Goal: Information Seeking & Learning: Find specific fact

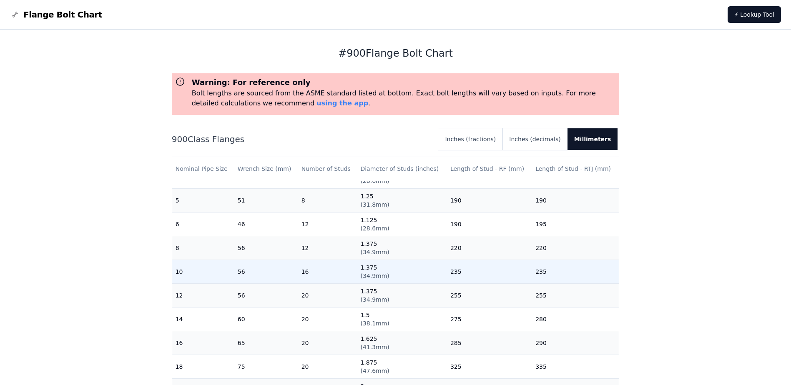
scroll to position [209, 0]
click at [377, 274] on span "( 34.9mm )" at bounding box center [374, 276] width 29 height 7
drag, startPoint x: 377, startPoint y: 274, endPoint x: 372, endPoint y: 277, distance: 5.2
click at [370, 278] on td "1.375 ( 34.9mm )" at bounding box center [402, 272] width 90 height 24
drag, startPoint x: 381, startPoint y: 275, endPoint x: 362, endPoint y: 275, distance: 19.2
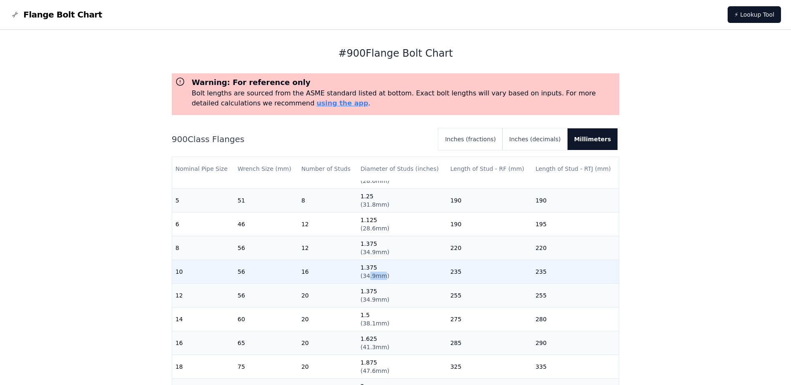
click at [362, 275] on span "( 34.9mm )" at bounding box center [374, 276] width 29 height 7
drag, startPoint x: 362, startPoint y: 275, endPoint x: 376, endPoint y: 275, distance: 14.2
click at [376, 275] on span "( 34.9mm )" at bounding box center [374, 276] width 29 height 7
drag, startPoint x: 371, startPoint y: 274, endPoint x: 361, endPoint y: 275, distance: 10.5
click at [361, 275] on span "( 34.9mm )" at bounding box center [374, 276] width 29 height 7
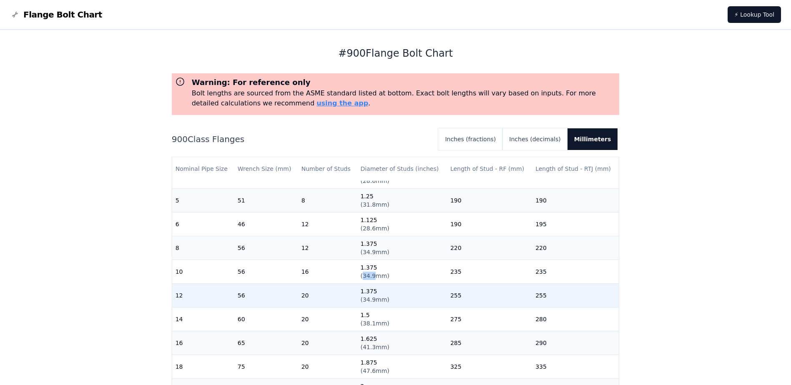
copy span "34.9"
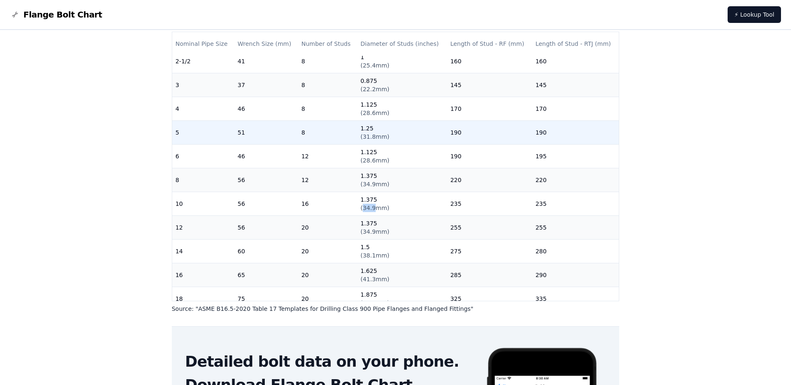
scroll to position [129, 0]
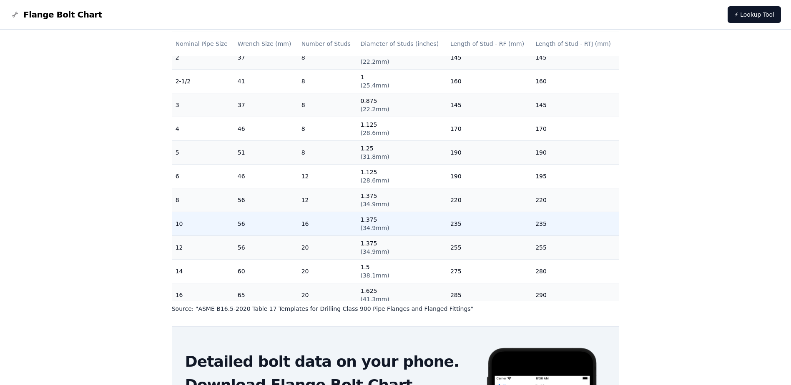
click at [240, 224] on td "56" at bounding box center [266, 224] width 64 height 24
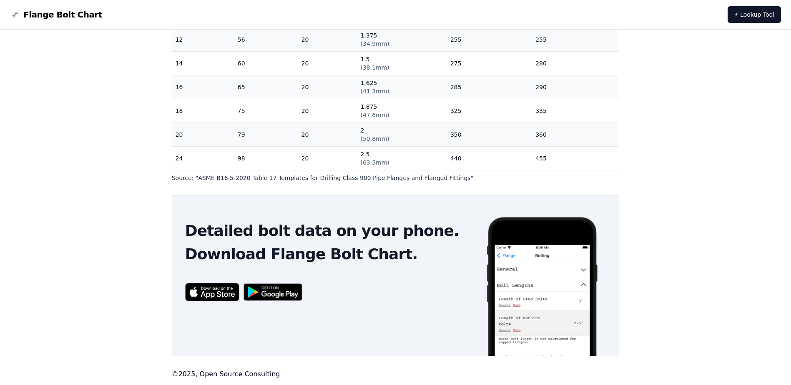
scroll to position [257, 0]
